Goal: Find specific page/section: Find specific page/section

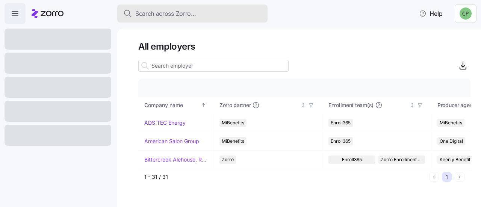
click at [148, 17] on span "Search across Zorro..." at bounding box center [165, 13] width 61 height 9
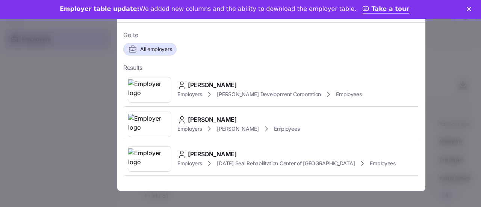
click at [470, 11] on icon "Close" at bounding box center [469, 9] width 5 height 5
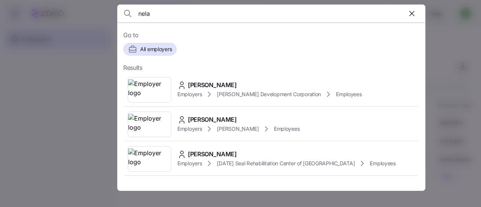
click at [188, 17] on input "nela" at bounding box center [234, 14] width 193 height 18
type input "n"
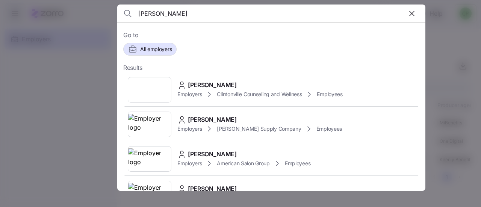
type input "alexander ne"
